Goal: Obtain resource: Download file/media

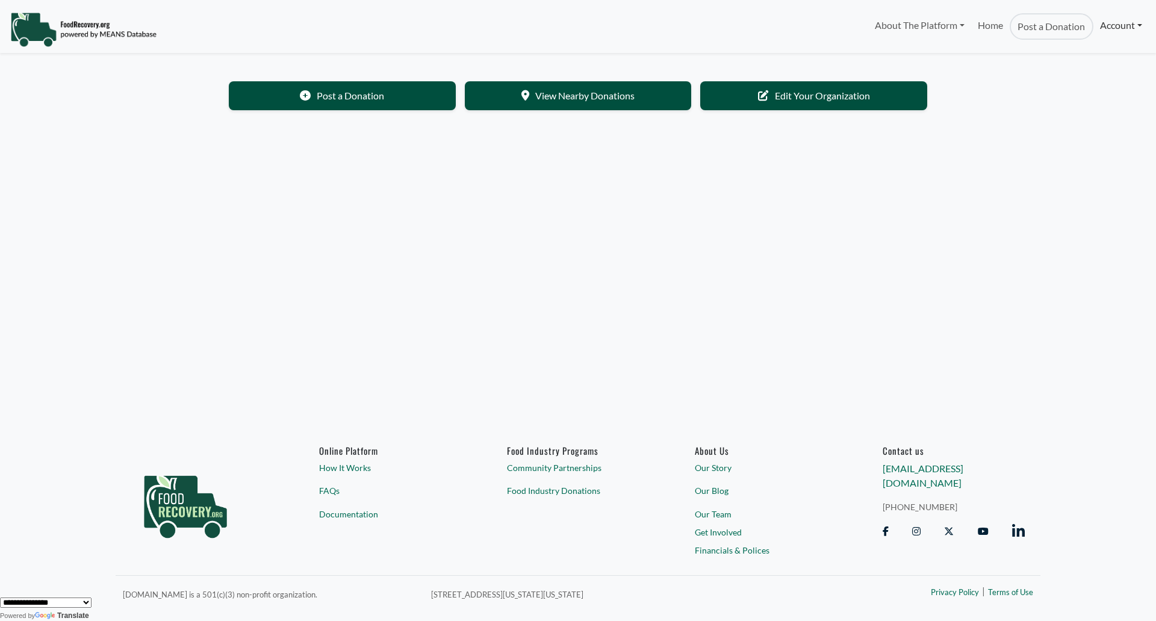
click at [1114, 20] on link "Account" at bounding box center [1121, 25] width 55 height 24
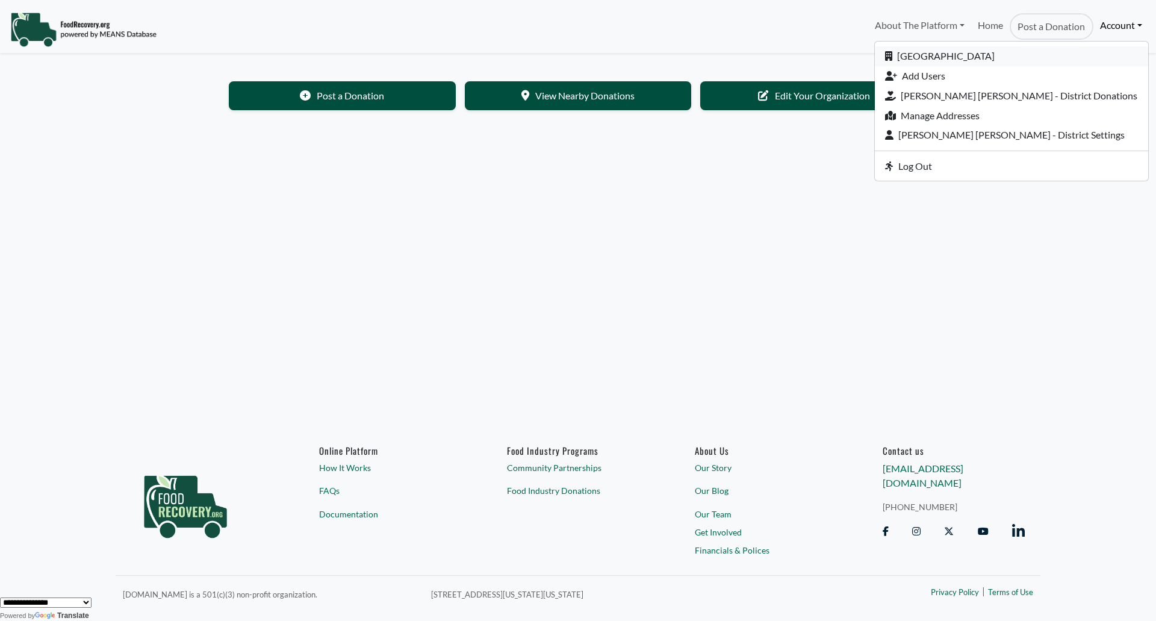
click at [1048, 48] on link "[GEOGRAPHIC_DATA]" at bounding box center [1011, 56] width 273 height 20
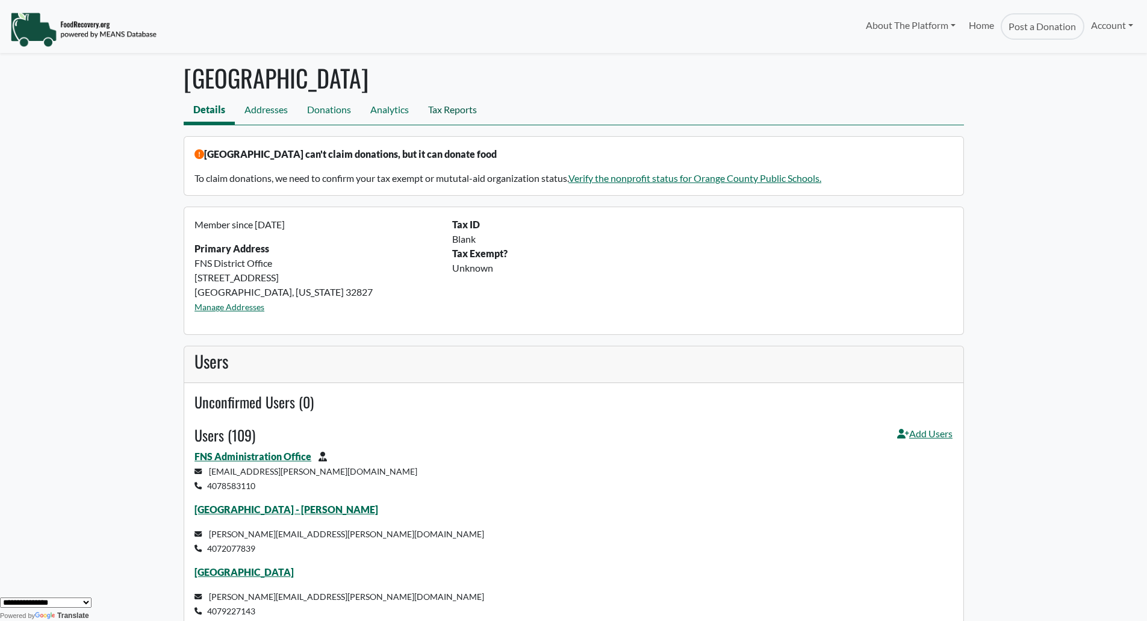
click at [445, 108] on link "Tax Reports" at bounding box center [453, 111] width 68 height 27
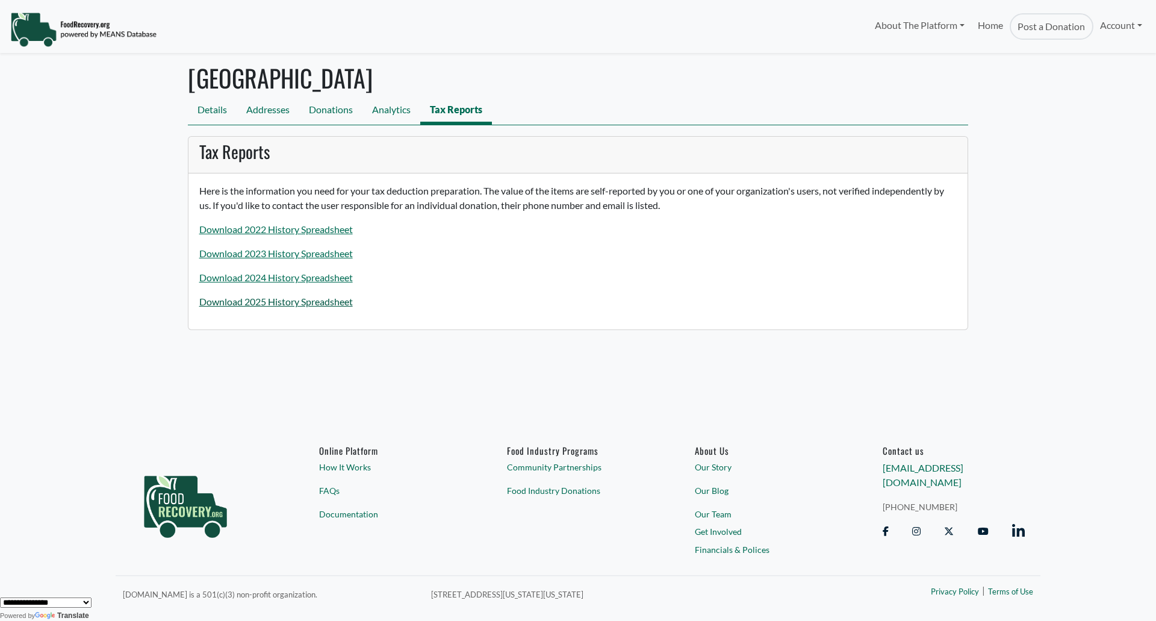
click at [319, 299] on link "Download 2025 History Spreadsheet" at bounding box center [276, 301] width 154 height 11
click at [318, 297] on link "Download 2025 History Spreadsheet" at bounding box center [276, 301] width 154 height 11
